Goal: Navigation & Orientation: Understand site structure

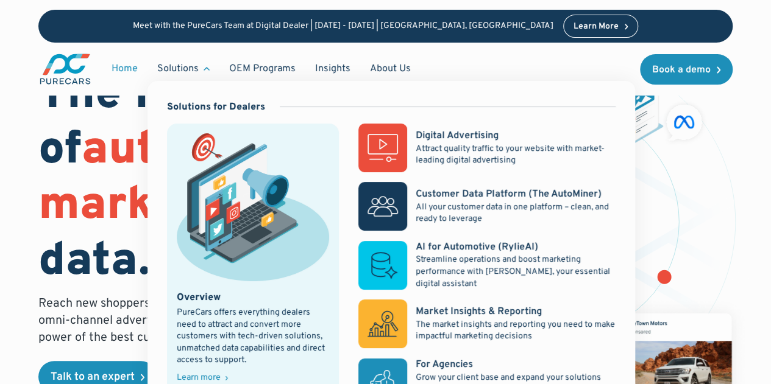
scroll to position [61, 0]
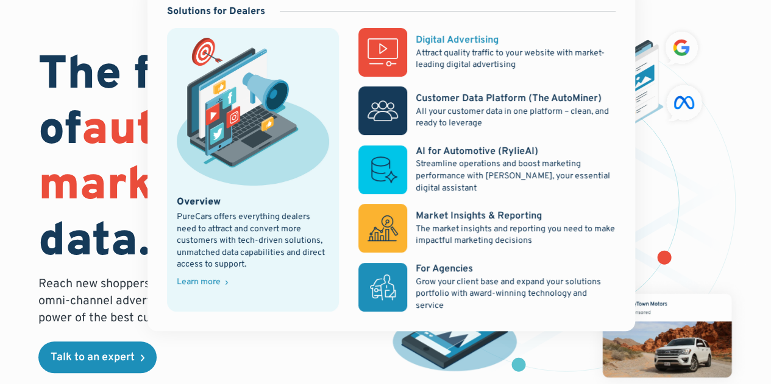
click at [480, 51] on p "Attract quality traffic to your website with market-leading digital advertising" at bounding box center [515, 60] width 200 height 24
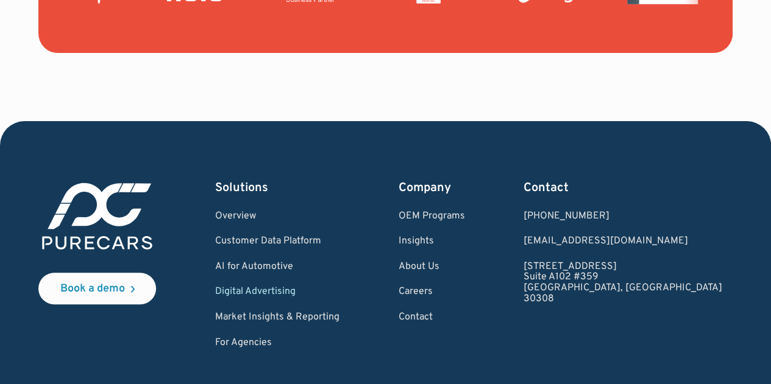
scroll to position [4812, 0]
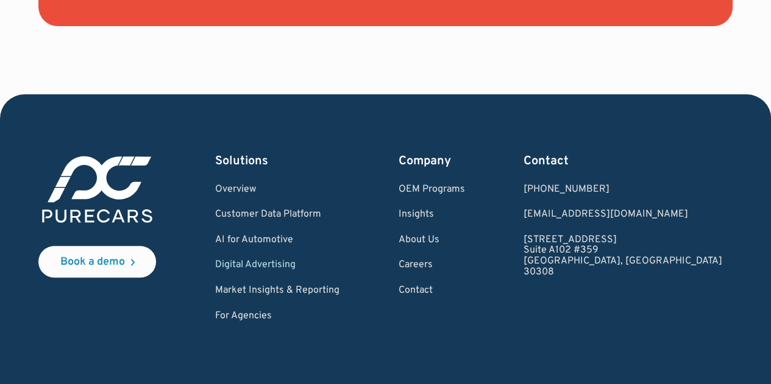
click at [304, 266] on link "Digital Advertising" at bounding box center [277, 265] width 124 height 11
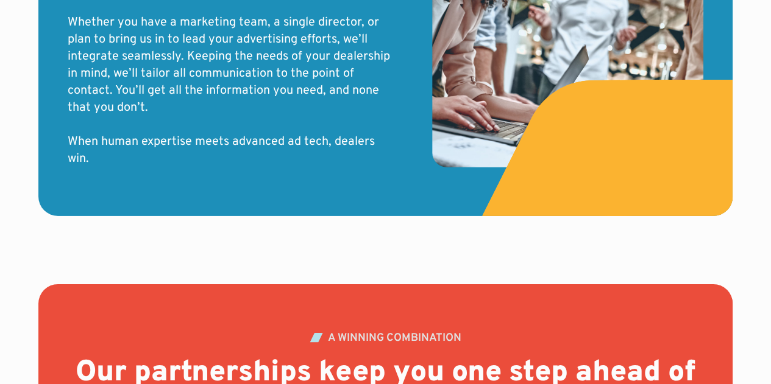
scroll to position [4883, 0]
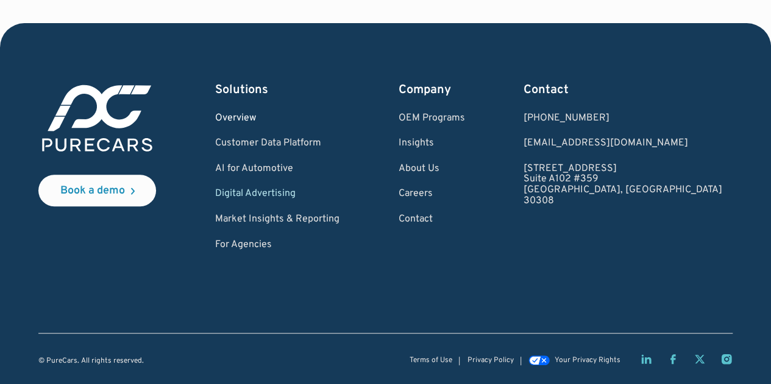
click at [272, 117] on link "Overview" at bounding box center [277, 118] width 124 height 11
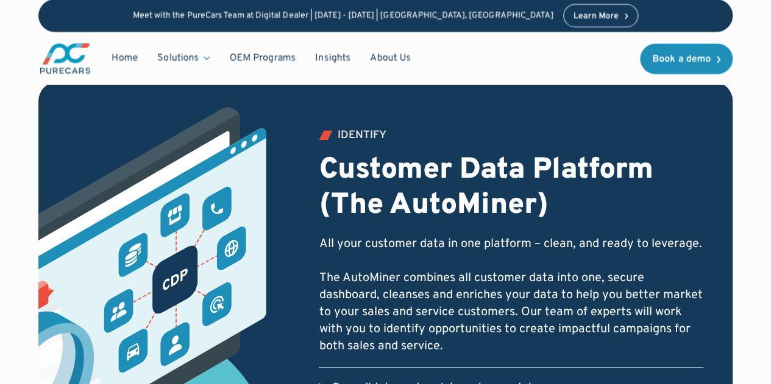
scroll to position [487, 0]
